Goal: Check status: Check status

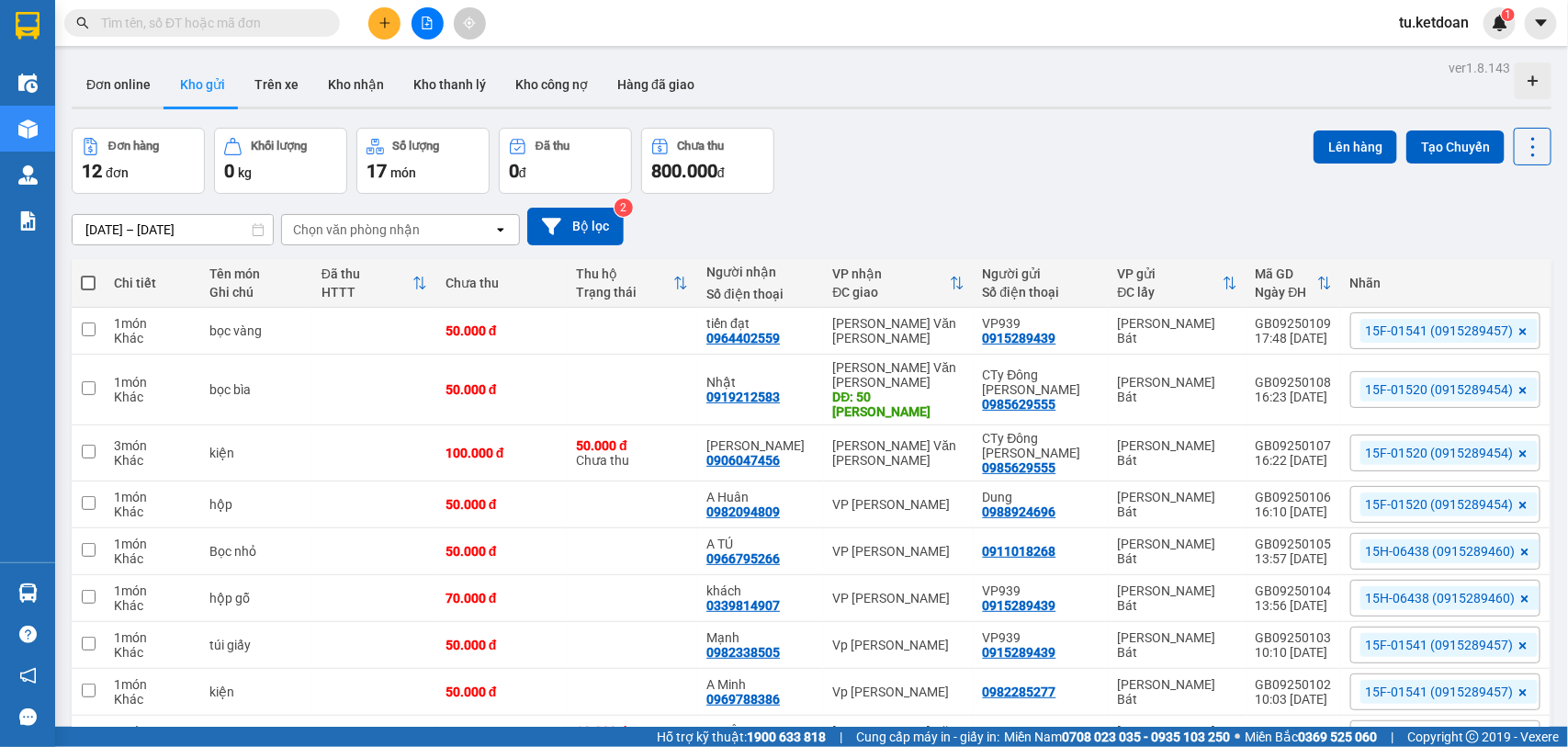
click at [188, 236] on input "[DATE] – [DATE]" at bounding box center [172, 230] width 201 height 29
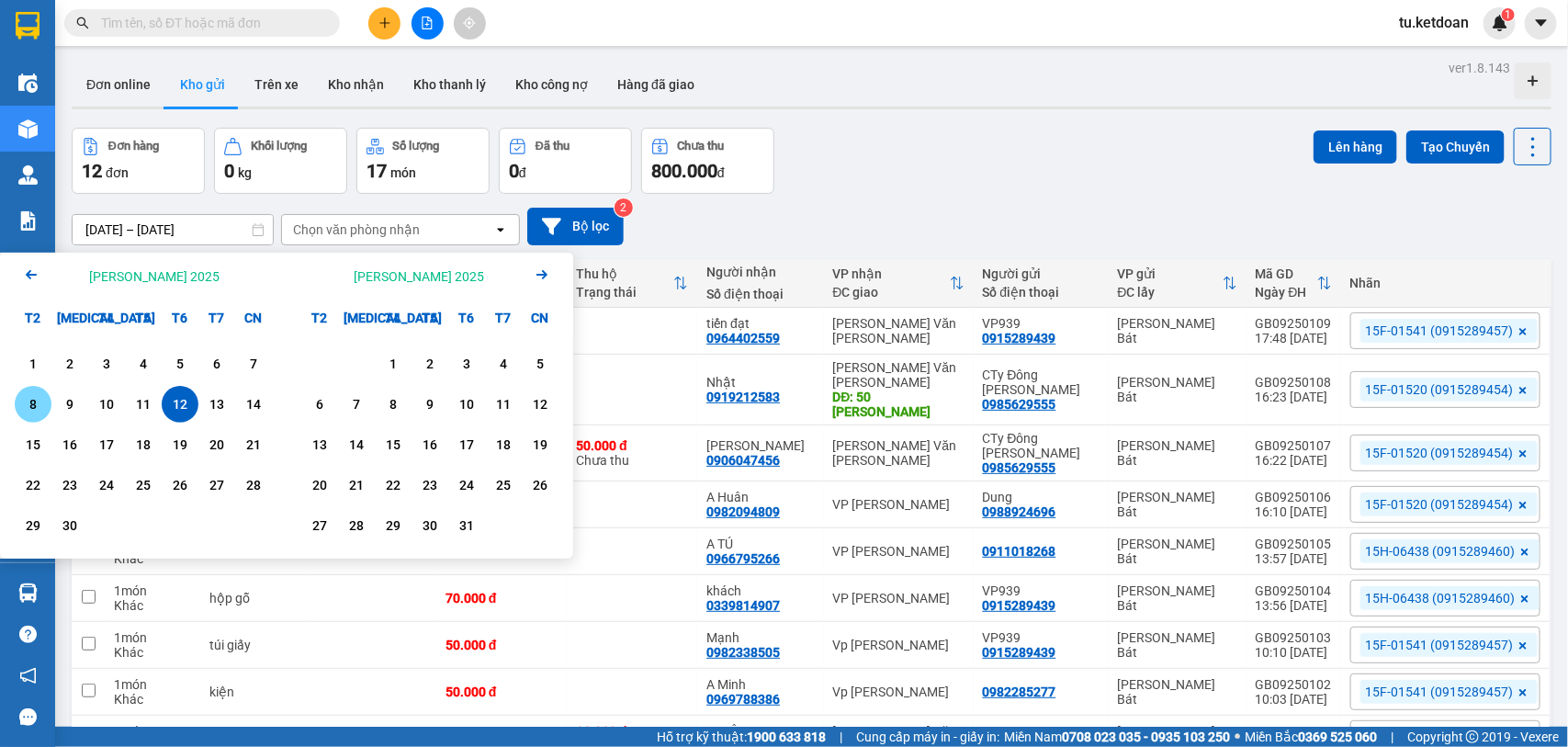
click at [34, 401] on div "8" at bounding box center [33, 404] width 26 height 22
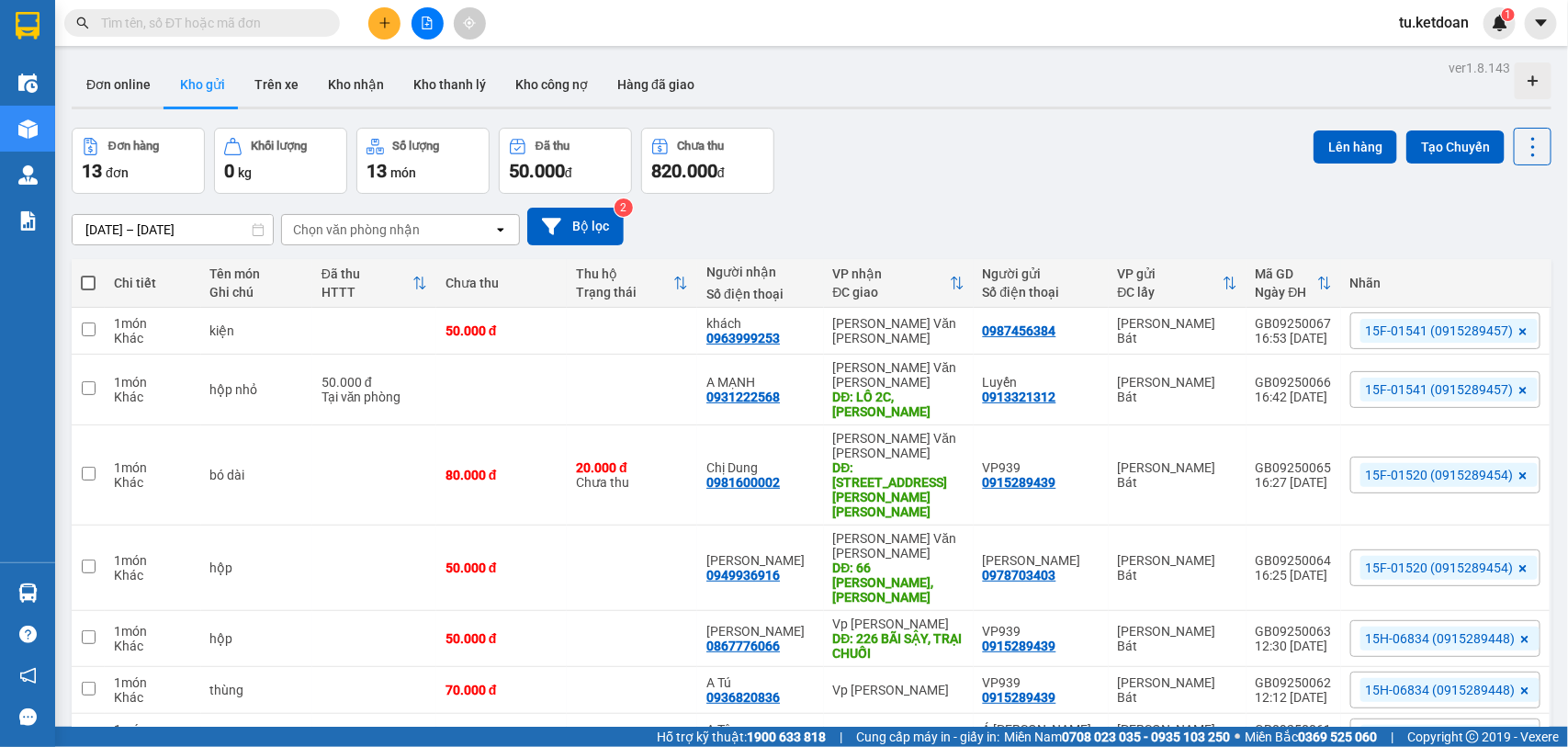
click at [166, 226] on input "[DATE] – [DATE]" at bounding box center [172, 230] width 201 height 29
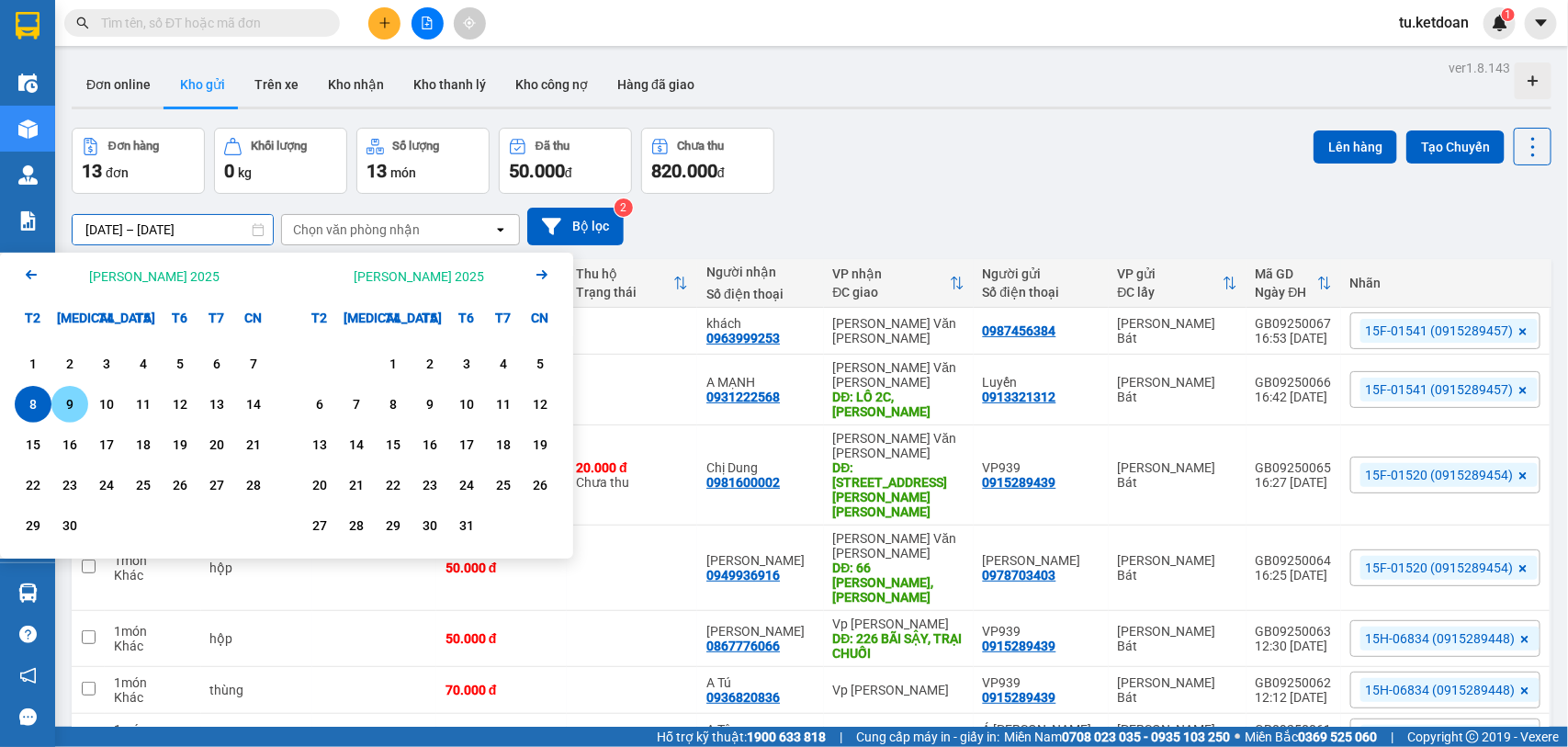
click at [64, 404] on div "9" at bounding box center [70, 404] width 26 height 22
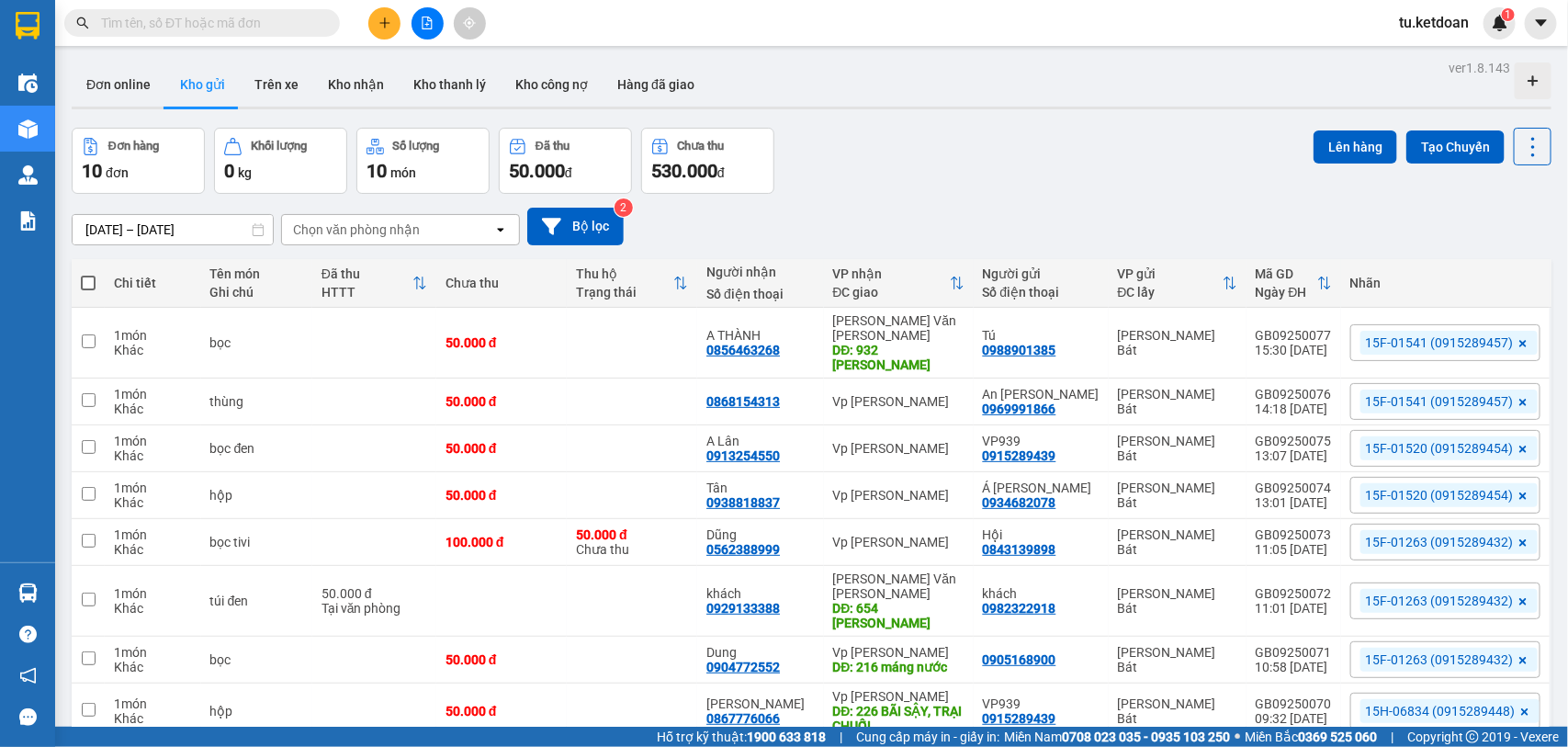
click at [184, 227] on input "[DATE] – [DATE]" at bounding box center [172, 230] width 201 height 29
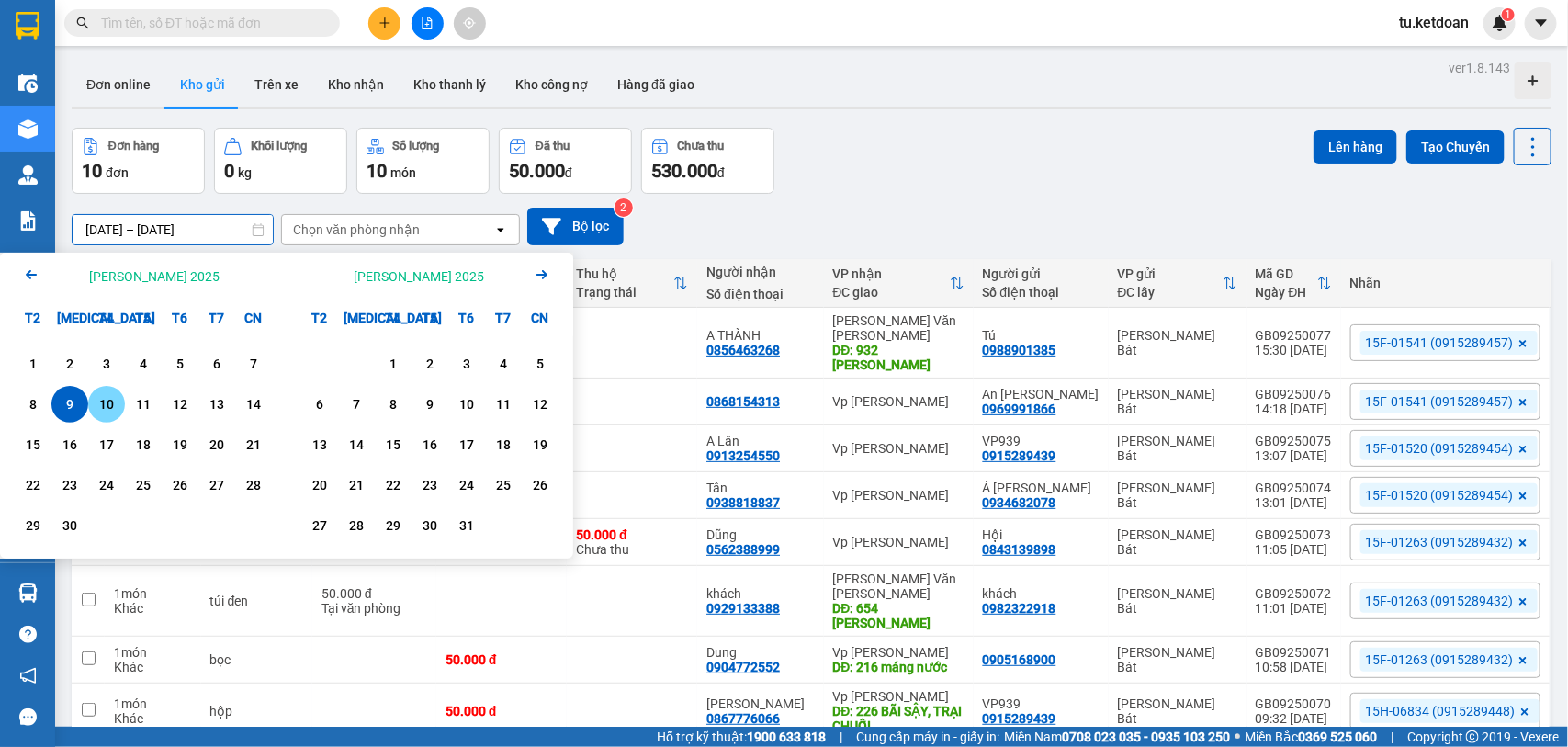
click at [106, 400] on div "10" at bounding box center [107, 404] width 26 height 22
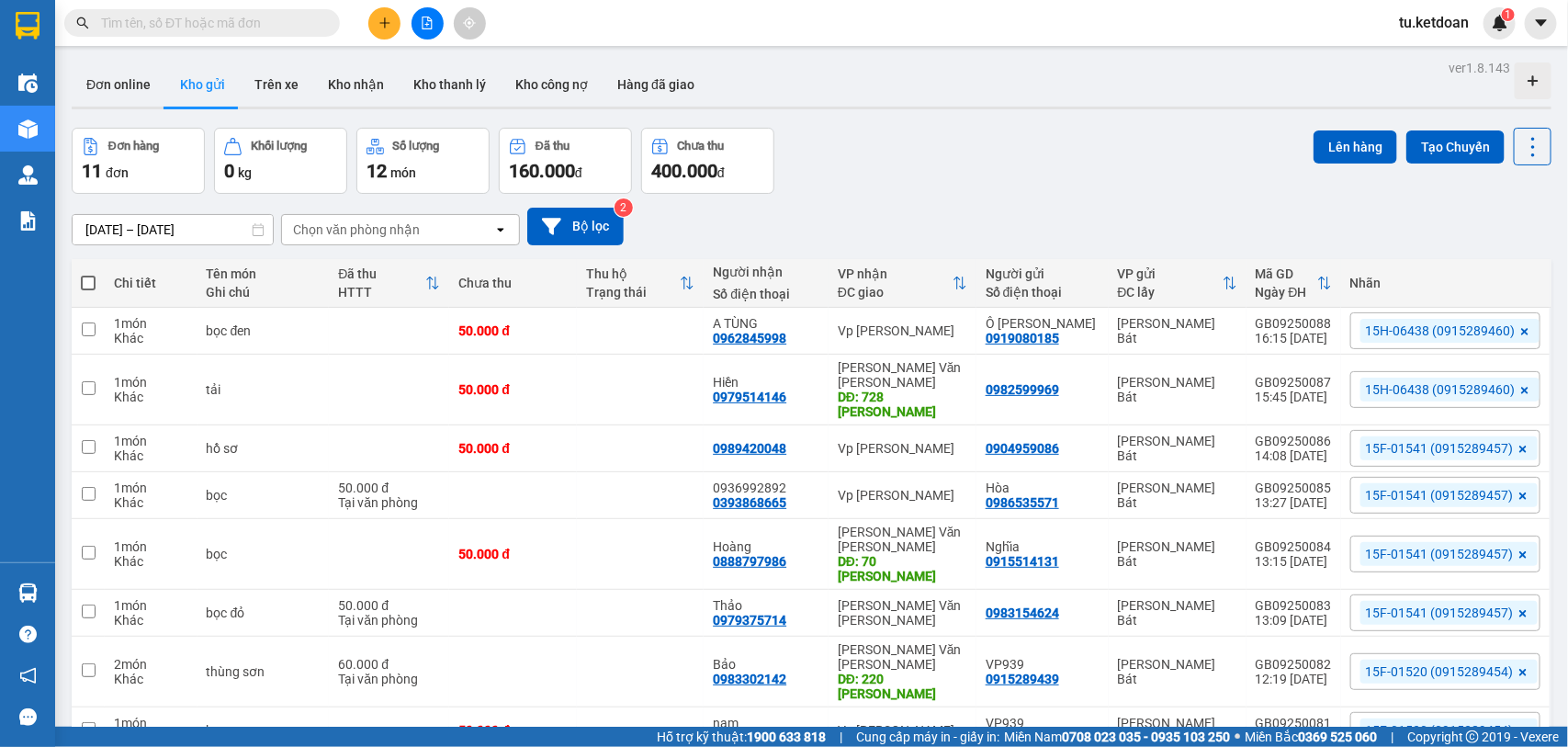
click at [194, 221] on input "[DATE] – [DATE]" at bounding box center [172, 230] width 201 height 29
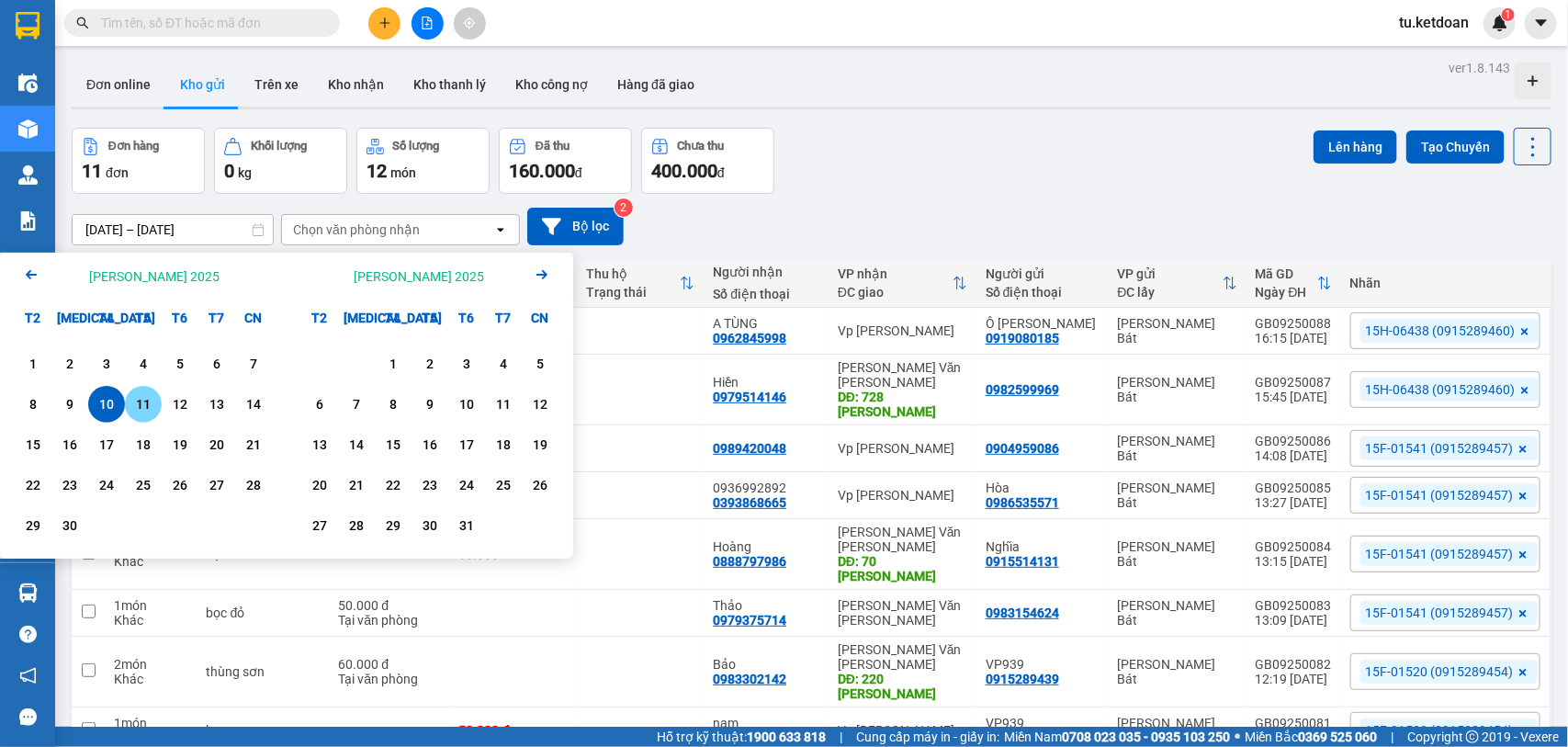
click at [140, 401] on div "11" at bounding box center [143, 404] width 26 height 22
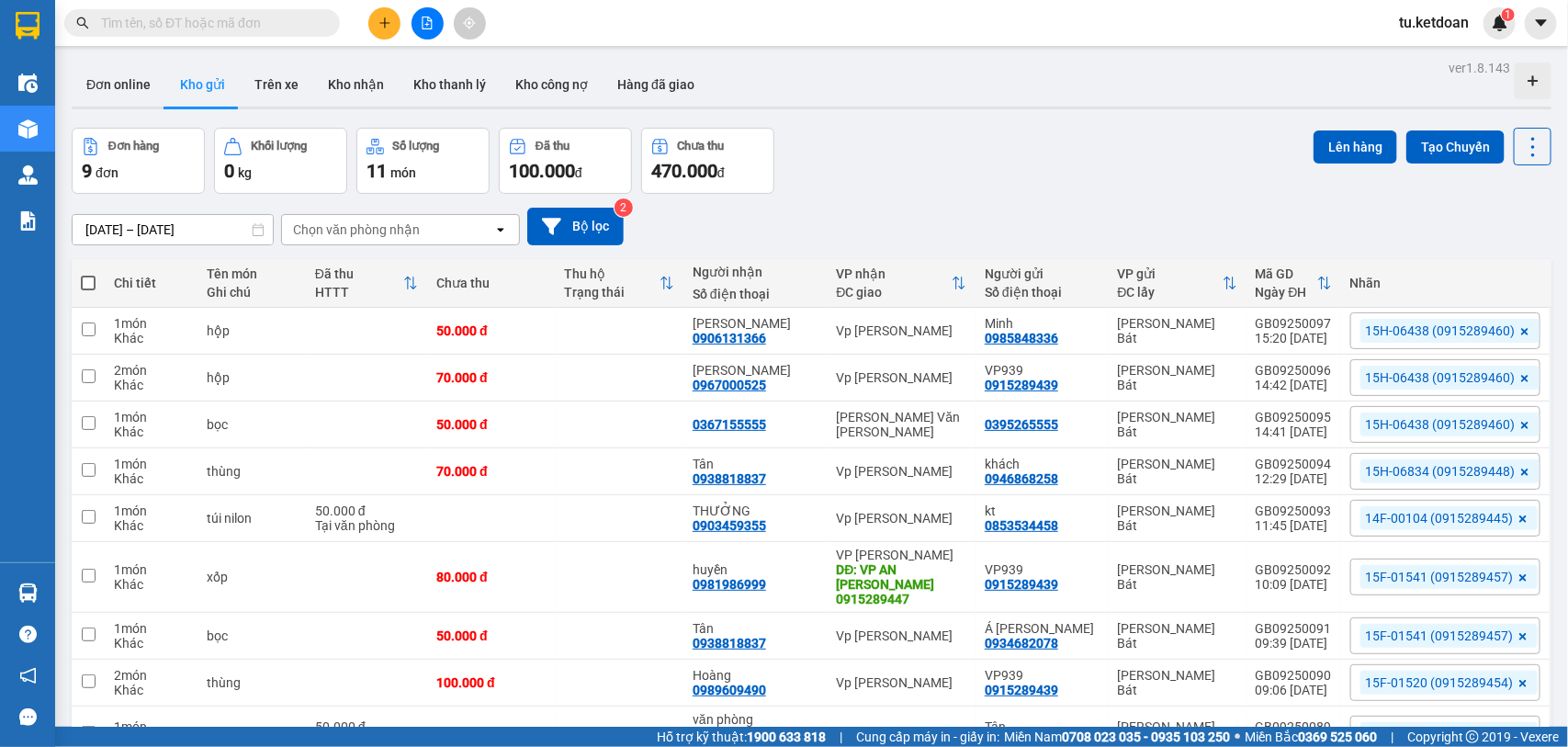
click at [149, 223] on input "[DATE] – [DATE]" at bounding box center [172, 230] width 201 height 29
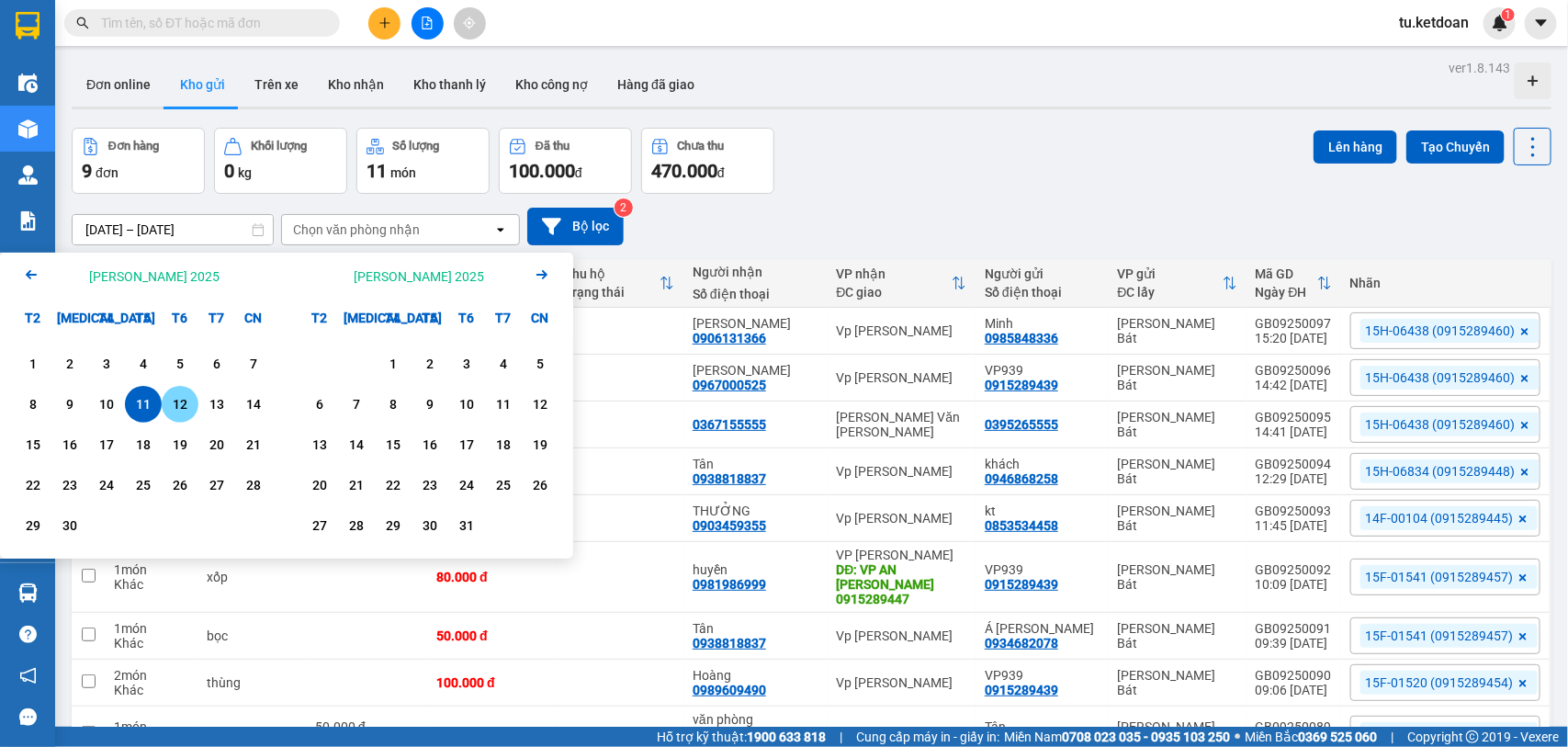
click at [175, 404] on div "12" at bounding box center [180, 404] width 26 height 22
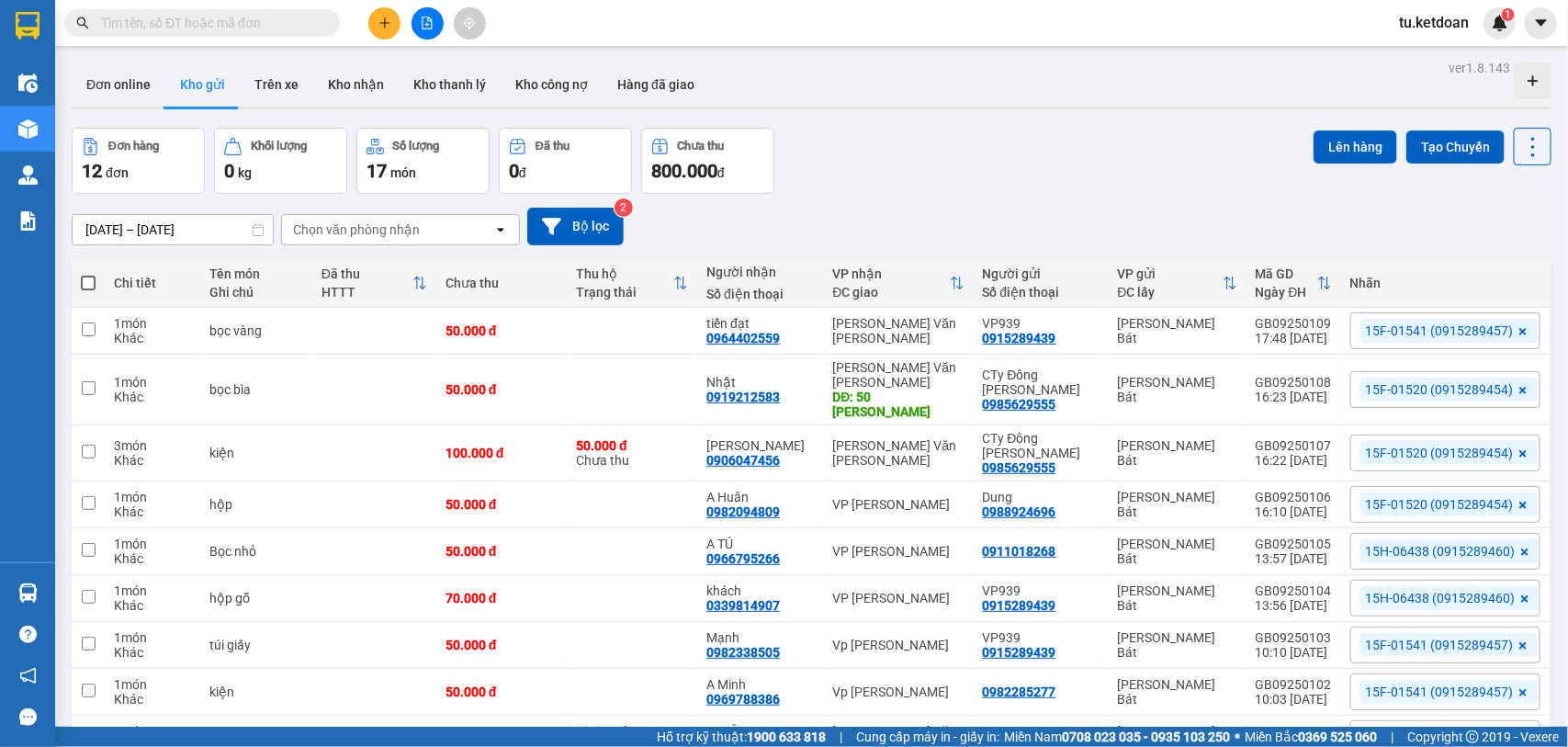
click at [199, 219] on input "[DATE] – [DATE]" at bounding box center [172, 230] width 201 height 29
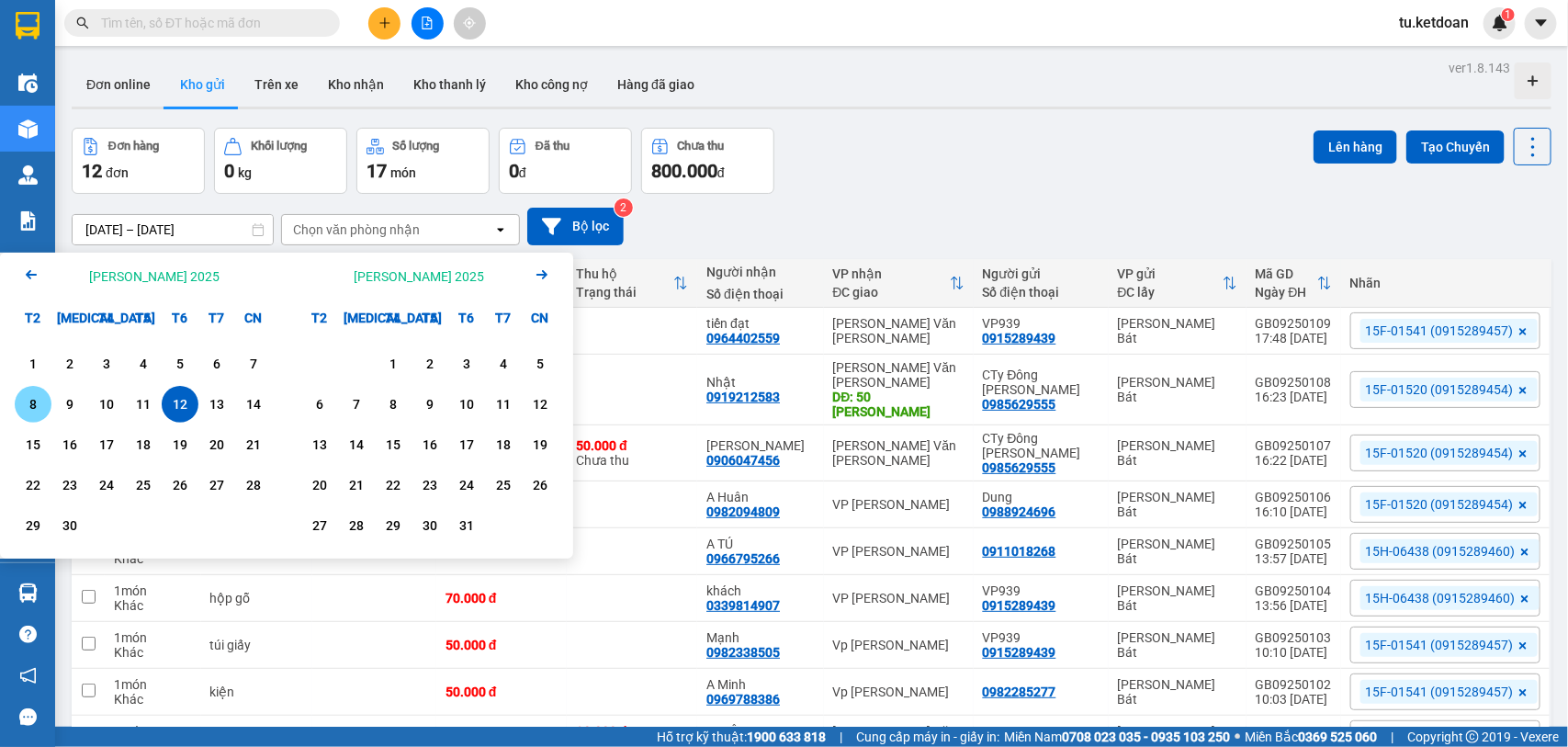
click at [38, 404] on div "8" at bounding box center [33, 404] width 26 height 22
click at [179, 411] on div "12" at bounding box center [180, 404] width 26 height 22
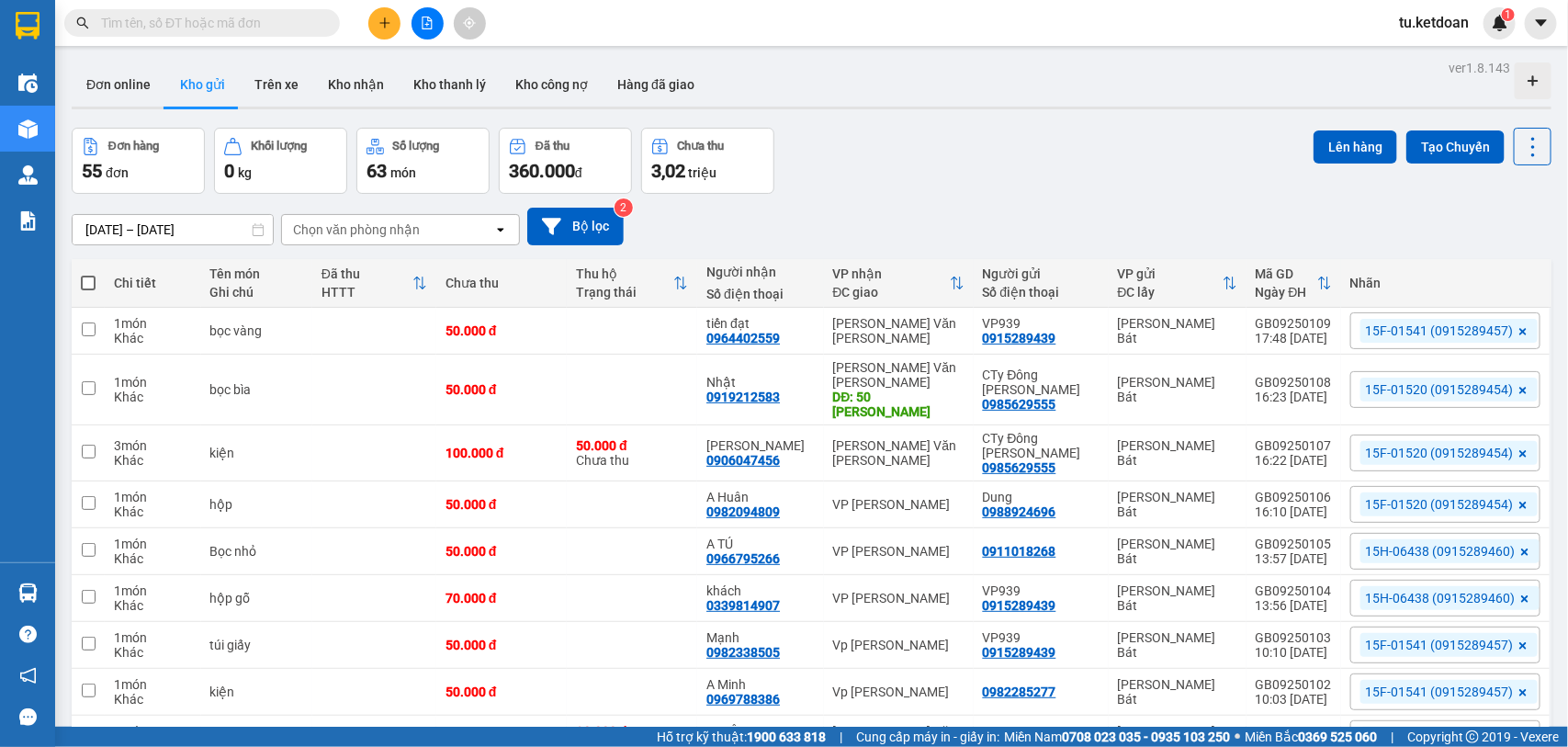
click at [181, 232] on input "[DATE] – [DATE]" at bounding box center [172, 230] width 201 height 29
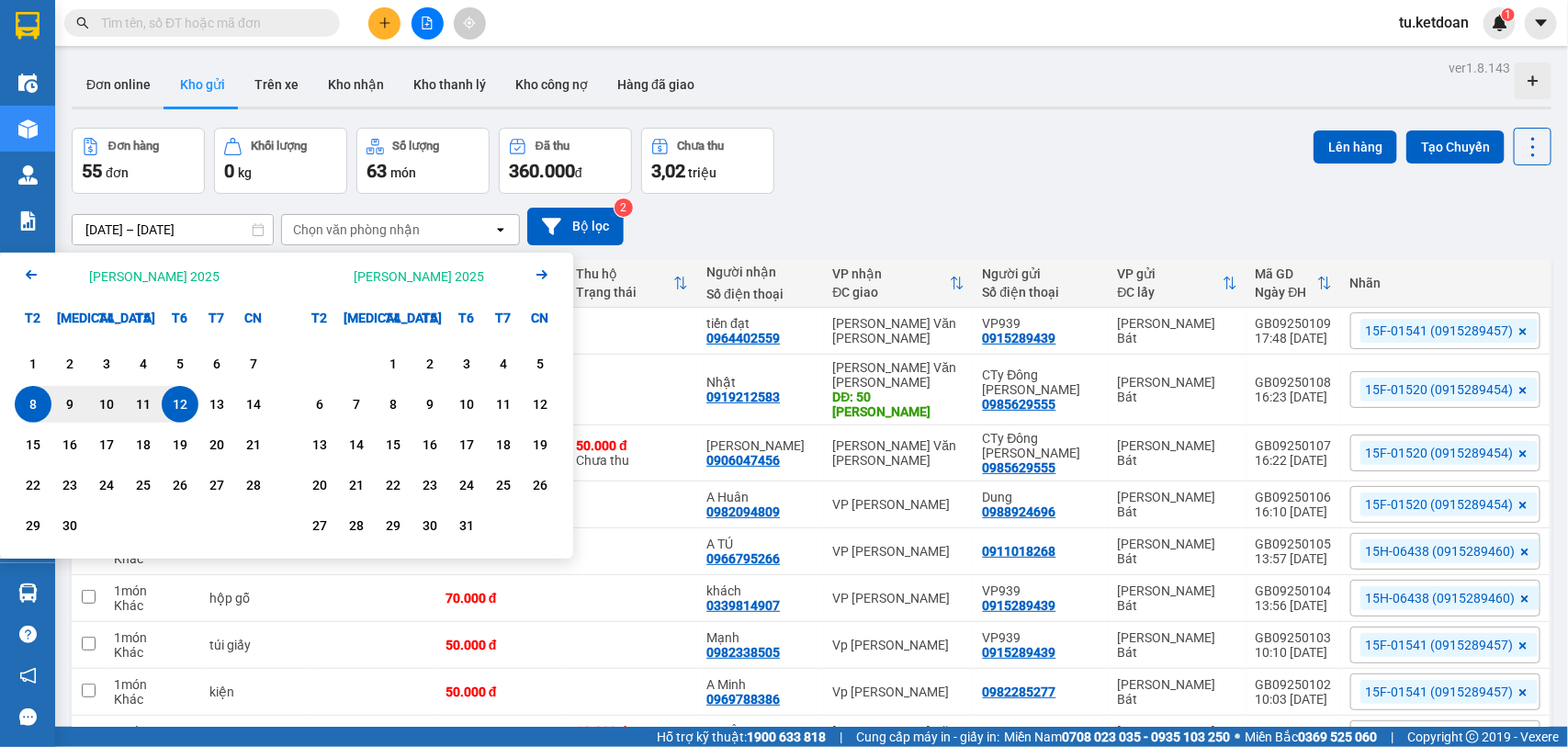
click at [180, 409] on div "12" at bounding box center [180, 404] width 26 height 22
type input "[DATE] – [DATE]"
